Goal: Information Seeking & Learning: Learn about a topic

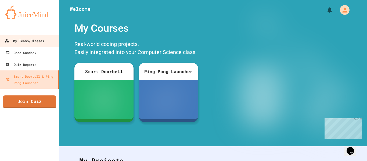
click at [38, 41] on div "My Teams/Classes" at bounding box center [24, 41] width 39 height 7
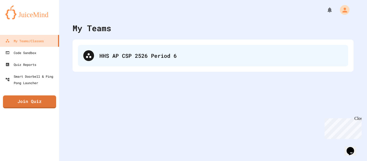
click at [206, 55] on div "HHS AP CSP 2526 Period 6" at bounding box center [220, 56] width 243 height 8
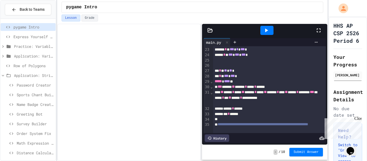
scroll to position [2, 0]
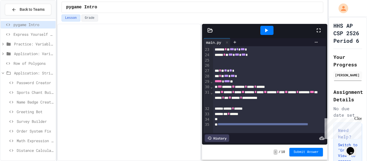
click at [34, 84] on span "Password Creator" at bounding box center [35, 83] width 37 height 6
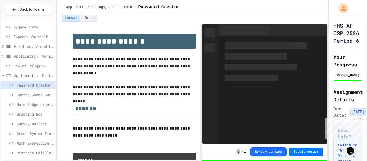
click at [35, 67] on span "Row of Polygons" at bounding box center [33, 66] width 40 height 6
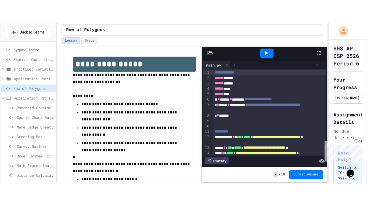
scroll to position [19, 0]
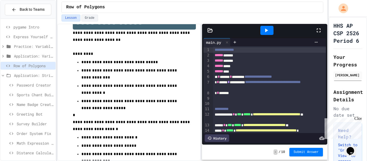
click at [315, 32] on div at bounding box center [266, 30] width 97 height 14
click at [317, 31] on icon at bounding box center [318, 30] width 6 height 6
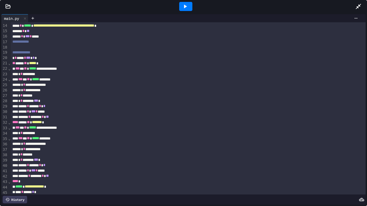
scroll to position [71, 0]
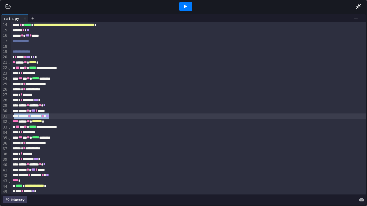
drag, startPoint x: 64, startPoint y: 117, endPoint x: 14, endPoint y: 116, distance: 50.0
click at [14, 116] on div "****** * ****** * **" at bounding box center [188, 116] width 355 height 5
click at [183, 7] on icon at bounding box center [185, 6] width 6 height 6
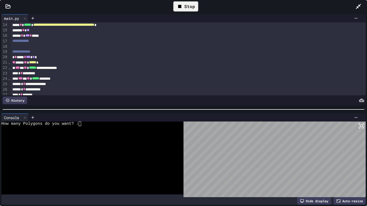
click at [85, 133] on div at bounding box center [89, 133] width 176 height 5
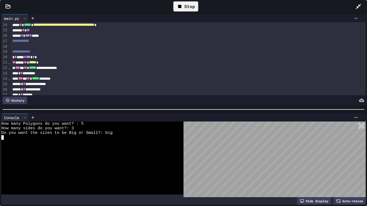
click at [187, 5] on div "Stop" at bounding box center [185, 6] width 25 height 10
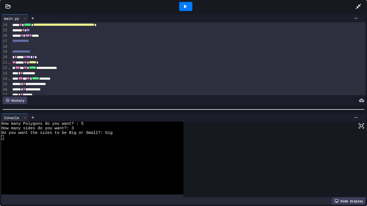
click at [188, 5] on div at bounding box center [185, 6] width 13 height 9
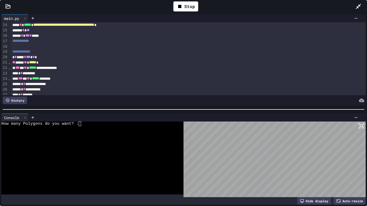
click at [61, 156] on div at bounding box center [89, 156] width 176 height 5
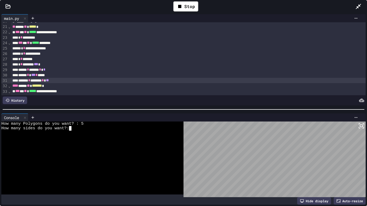
scroll to position [107, 0]
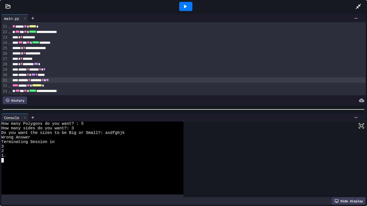
click at [96, 81] on div "****** * ****** * **" at bounding box center [188, 80] width 355 height 5
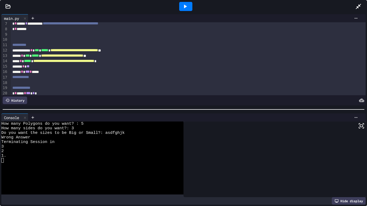
scroll to position [31, 0]
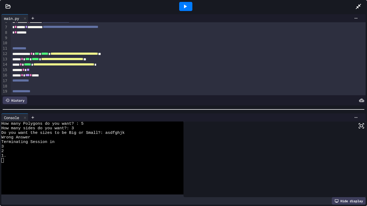
click at [143, 65] on div "**********" at bounding box center [188, 64] width 355 height 5
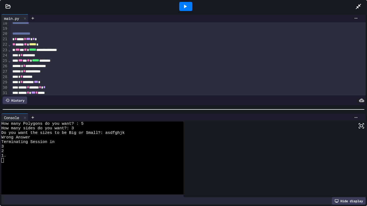
scroll to position [98, 0]
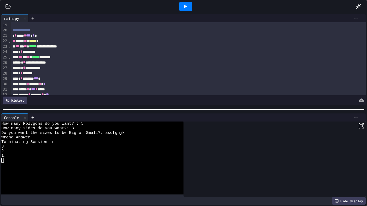
click at [57, 41] on div "** **** ** ***** *" at bounding box center [188, 40] width 355 height 5
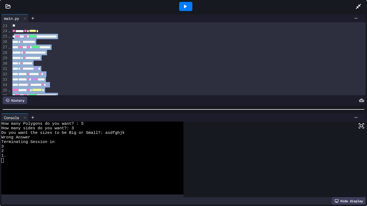
scroll to position [149, 0]
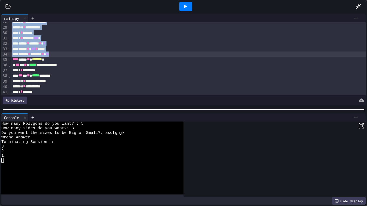
drag, startPoint x: 15, startPoint y: 58, endPoint x: 76, endPoint y: 56, distance: 61.0
click at [76, 56] on div "**********" at bounding box center [188, 32] width 355 height 319
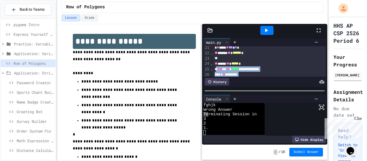
scroll to position [127, 0]
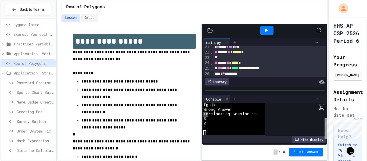
click at [242, 55] on div at bounding box center [269, 57] width 113 height 5
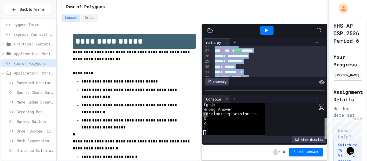
scroll to position [180, 0]
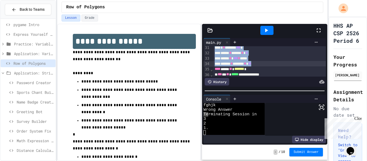
drag, startPoint x: 217, startPoint y: 68, endPoint x: 270, endPoint y: 64, distance: 52.5
click at [270, 64] on div "**********" at bounding box center [269, 34] width 113 height 335
copy div "**********"
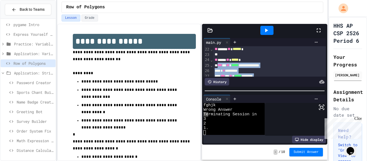
scroll to position [124, 0]
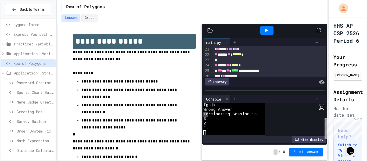
click at [249, 62] on div at bounding box center [269, 59] width 113 height 5
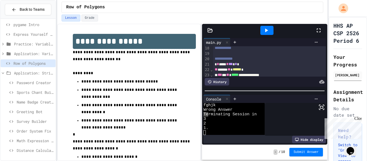
scroll to position [110, 0]
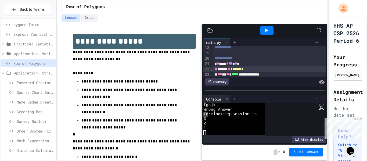
click at [253, 67] on div "** ***** ** ****** *" at bounding box center [269, 68] width 113 height 5
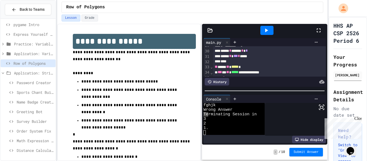
scroll to position [176, 0]
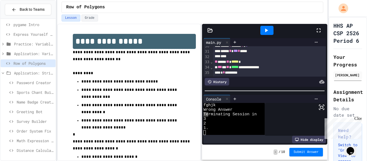
click at [238, 57] on div "****" at bounding box center [269, 56] width 113 height 5
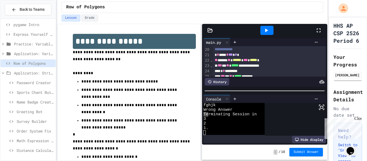
scroll to position [118, 0]
click at [262, 60] on div "** ***** ** ****** *** ***** *" at bounding box center [269, 60] width 113 height 5
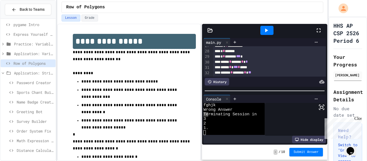
scroll to position [159, 0]
click at [257, 58] on div "* * ******** *** *" at bounding box center [269, 57] width 113 height 5
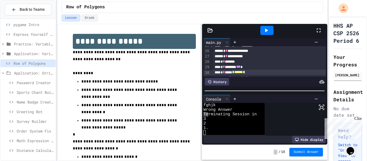
scroll to position [155, 0]
click at [270, 32] on div at bounding box center [266, 30] width 13 height 9
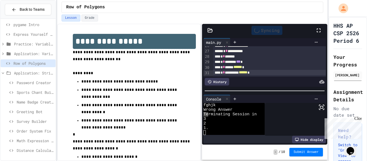
scroll to position [0, 0]
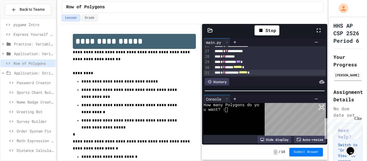
click at [251, 117] on div at bounding box center [231, 119] width 56 height 5
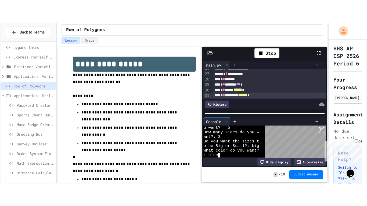
scroll to position [9, 0]
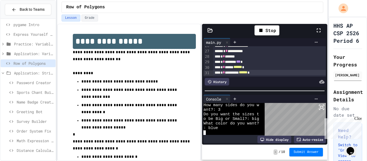
click at [322, 109] on icon at bounding box center [321, 107] width 6 height 6
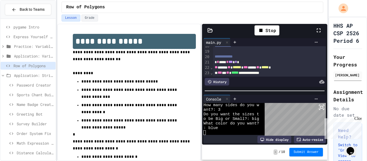
scroll to position [112, 0]
drag, startPoint x: 295, startPoint y: 69, endPoint x: 254, endPoint y: 68, distance: 40.8
click at [254, 68] on div "** ***** ** ****** *** **** ** ***** *" at bounding box center [269, 66] width 113 height 5
click at [263, 32] on icon at bounding box center [260, 30] width 6 height 6
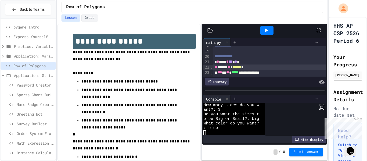
click at [263, 31] on icon at bounding box center [266, 30] width 6 height 6
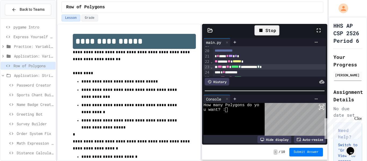
scroll to position [117, 0]
drag, startPoint x: 277, startPoint y: 67, endPoint x: 250, endPoint y: 67, distance: 26.9
click at [250, 67] on div "**********" at bounding box center [269, 66] width 113 height 5
click at [260, 32] on icon at bounding box center [260, 30] width 6 height 6
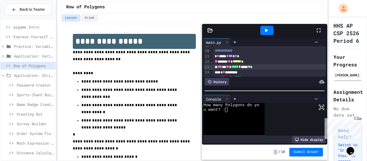
click at [260, 32] on div at bounding box center [266, 30] width 13 height 9
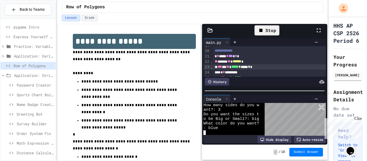
scroll to position [55, 0]
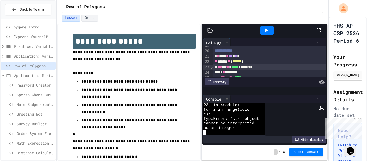
click at [250, 68] on span "*" at bounding box center [249, 67] width 2 height 4
click at [269, 33] on icon at bounding box center [266, 30] width 6 height 6
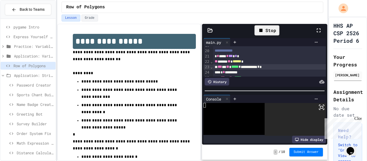
scroll to position [0, 0]
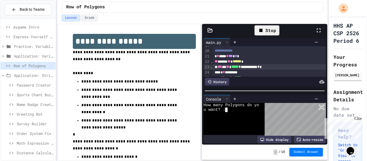
click at [248, 119] on div at bounding box center [231, 119] width 56 height 5
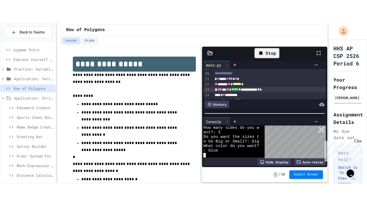
scroll to position [9, 0]
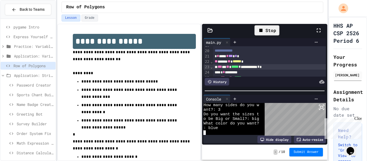
click at [320, 108] on rect at bounding box center [321, 107] width 3 height 2
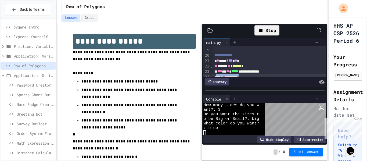
scroll to position [117, 0]
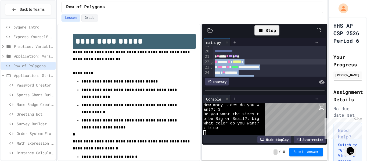
drag, startPoint x: 269, startPoint y: 65, endPoint x: 213, endPoint y: 59, distance: 56.7
click at [213, 59] on div "**********" at bounding box center [269, 126] width 113 height 394
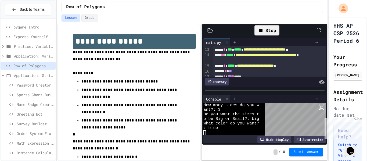
scroll to position [75, 0]
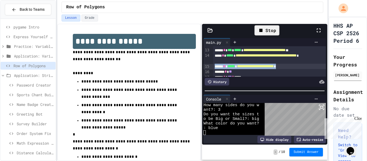
drag, startPoint x: 311, startPoint y: 66, endPoint x: 206, endPoint y: 68, distance: 105.3
click at [206, 68] on div "**********" at bounding box center [264, 61] width 122 height 30
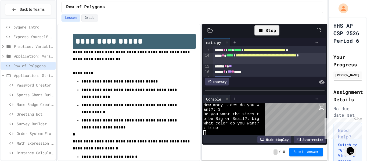
click at [262, 30] on icon at bounding box center [260, 30] width 3 height 3
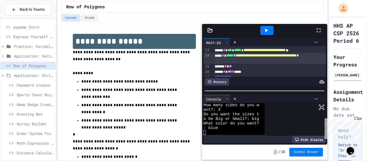
click at [262, 30] on div at bounding box center [266, 30] width 13 height 9
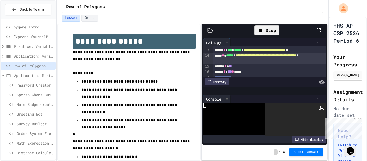
scroll to position [0, 0]
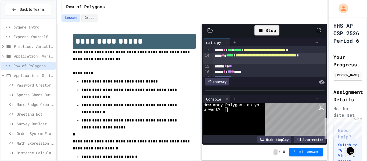
click at [234, 114] on div at bounding box center [231, 114] width 56 height 5
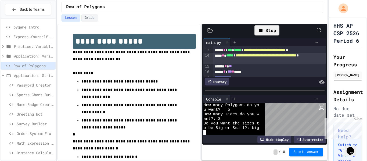
click at [320, 105] on icon at bounding box center [321, 107] width 6 height 6
click at [34, 107] on span "Name Badge Creator" at bounding box center [35, 104] width 37 height 6
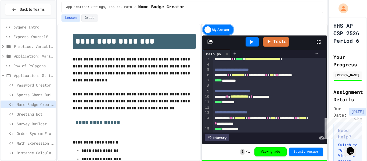
scroll to position [11, 0]
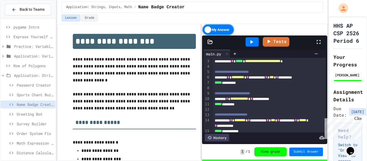
click at [315, 43] on icon at bounding box center [318, 42] width 6 height 6
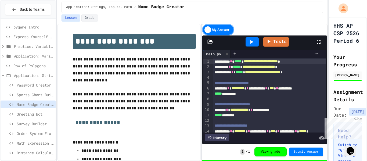
click at [21, 116] on span "Greeting Bot" at bounding box center [35, 114] width 37 height 6
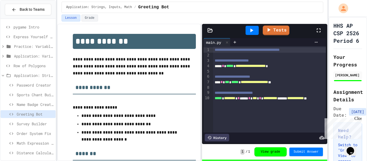
click at [44, 133] on span "Order System Fix" at bounding box center [35, 133] width 37 height 6
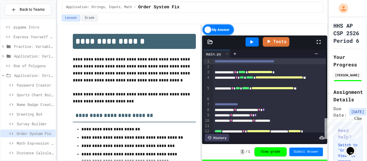
click at [264, 98] on div at bounding box center [269, 98] width 113 height 5
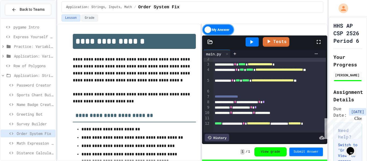
scroll to position [0, 0]
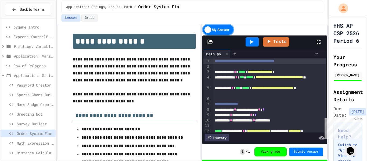
click at [25, 141] on span "Math Expression Debugger" at bounding box center [35, 143] width 37 height 6
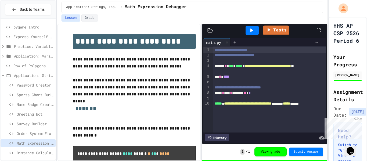
click at [39, 153] on span "Distance Calculator" at bounding box center [35, 153] width 37 height 6
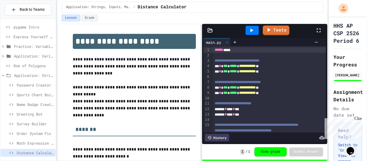
click at [221, 106] on div "****** * ** * **" at bounding box center [269, 108] width 113 height 5
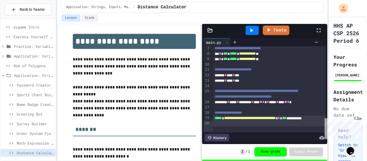
scroll to position [34, 0]
click at [27, 125] on span "Survey Builder" at bounding box center [35, 124] width 37 height 6
